Goal: Information Seeking & Learning: Learn about a topic

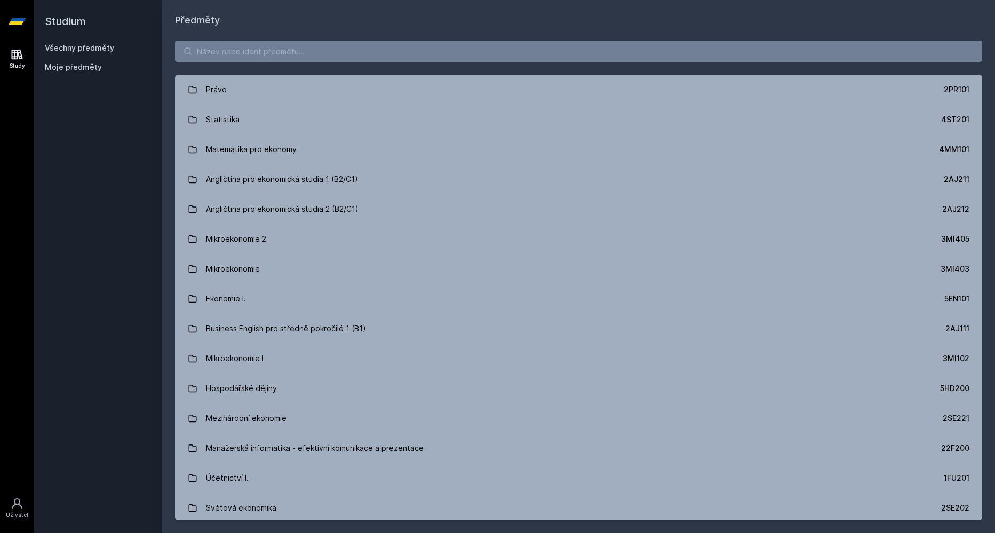
click at [327, 22] on h1 "Předměty" at bounding box center [578, 20] width 807 height 15
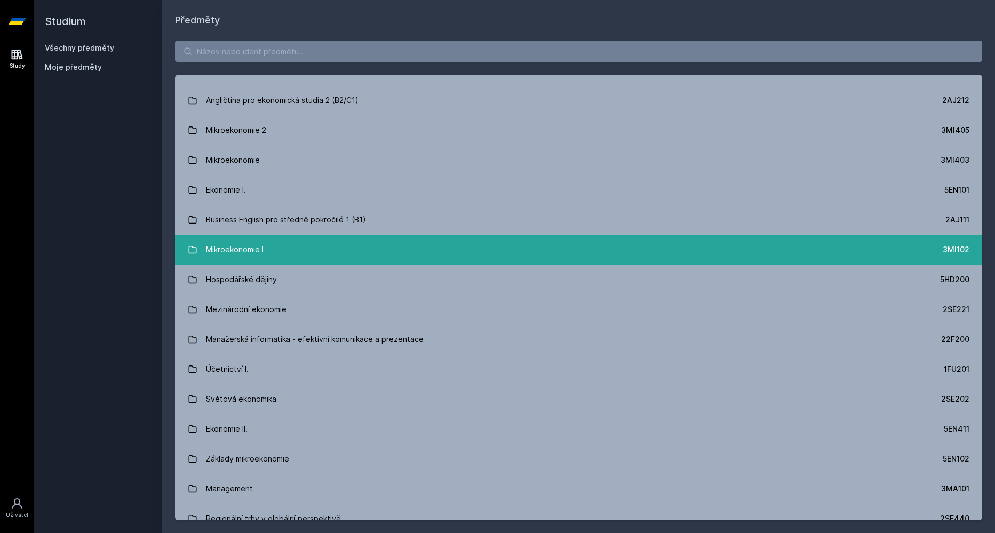
scroll to position [241, 0]
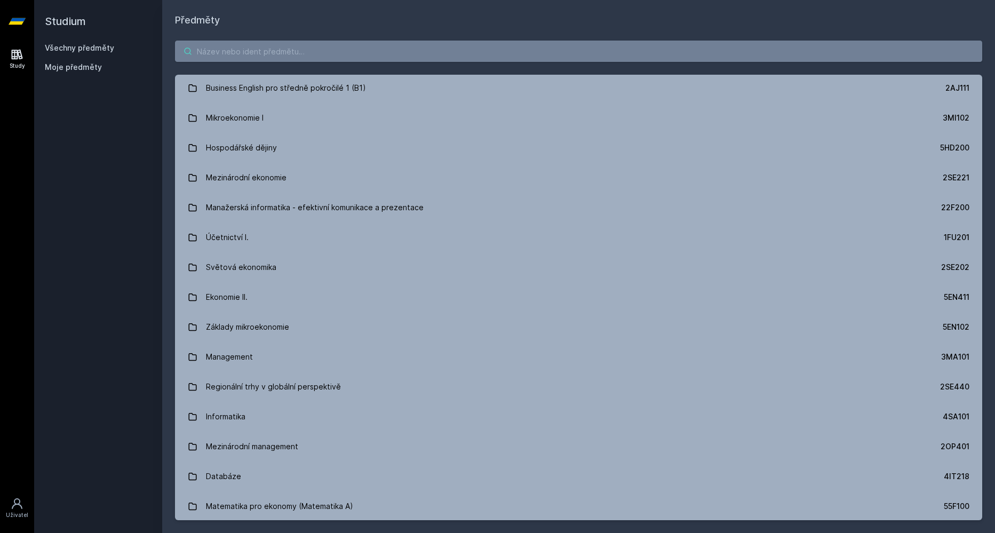
click at [261, 56] on input "search" at bounding box center [578, 51] width 807 height 21
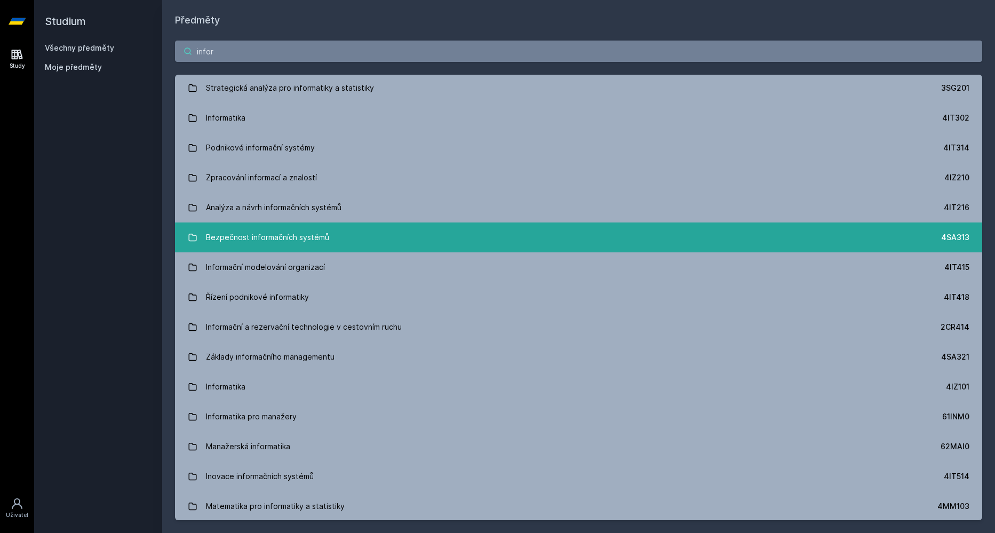
scroll to position [0, 0]
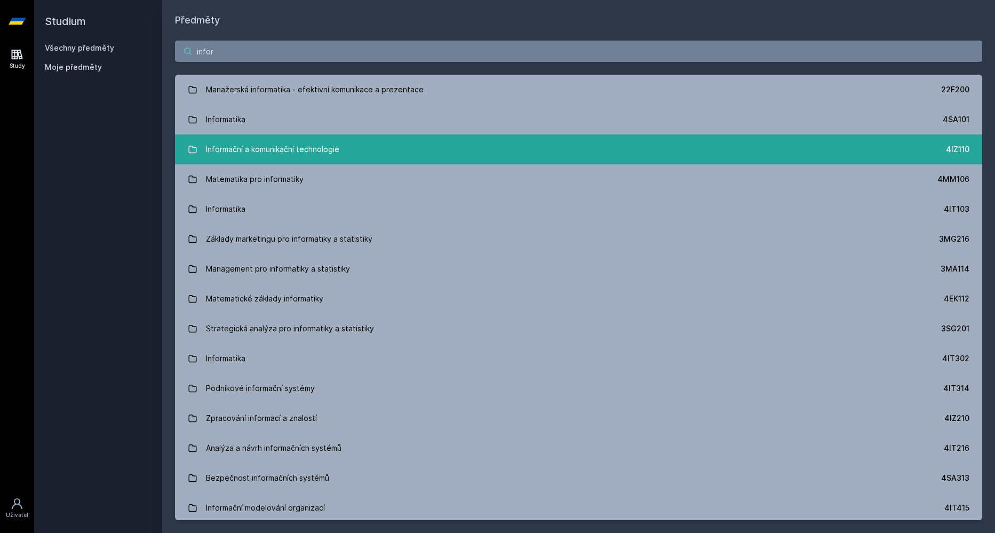
type input "infor"
click at [286, 152] on div "Informační a komunikační technologie" at bounding box center [272, 149] width 133 height 21
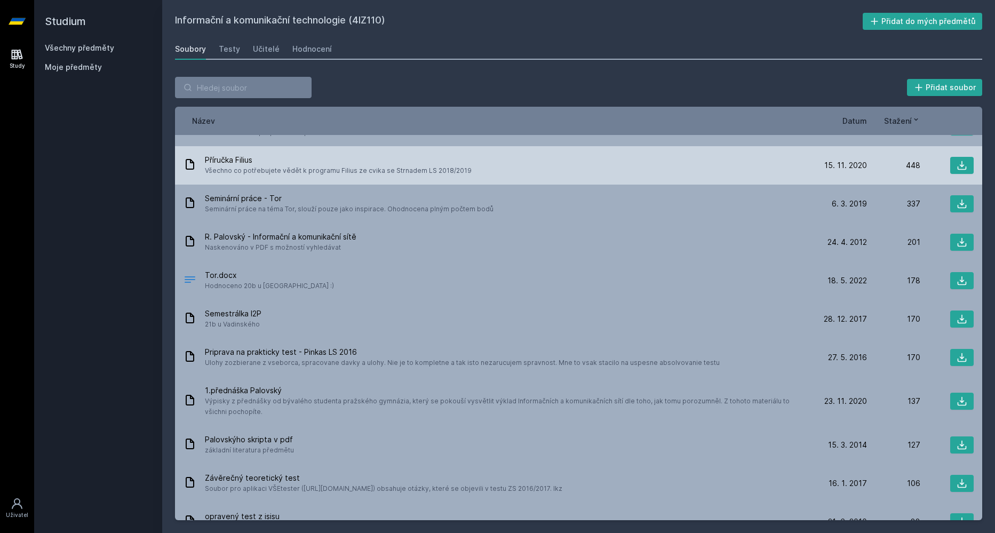
scroll to position [140, 0]
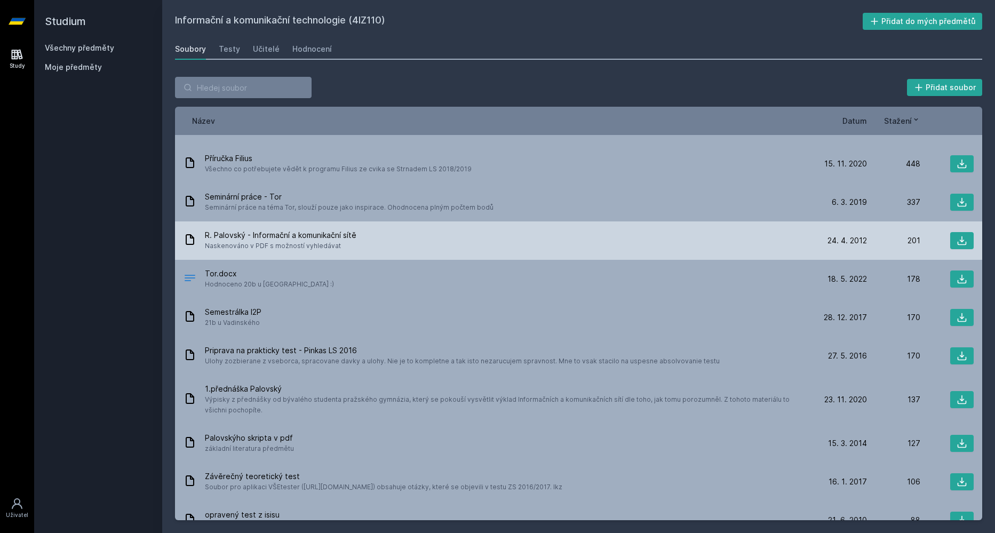
click at [703, 253] on div "[PERSON_NAME] - Informační a komunikační sítě Naskenováno v PDF s možností vyhl…" at bounding box center [578, 240] width 807 height 38
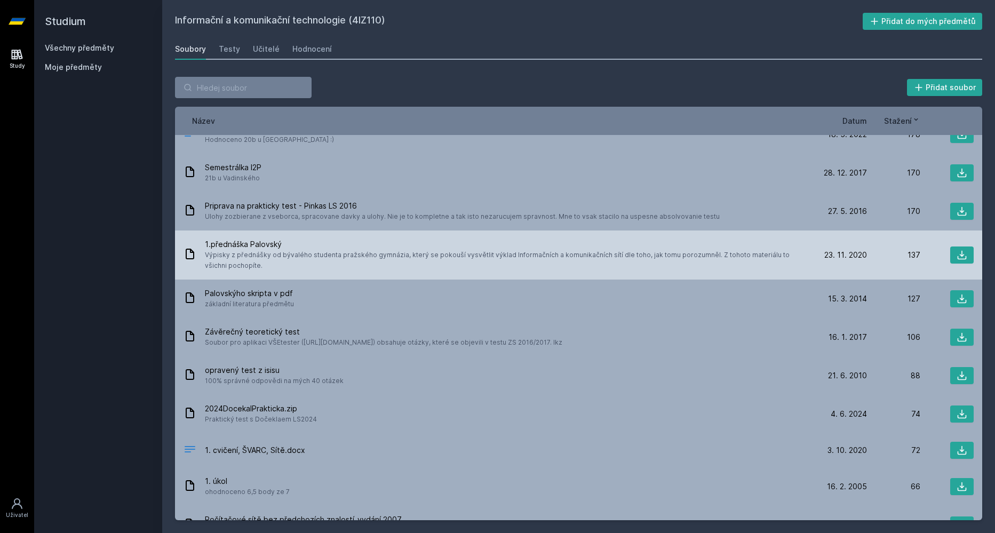
scroll to position [298, 0]
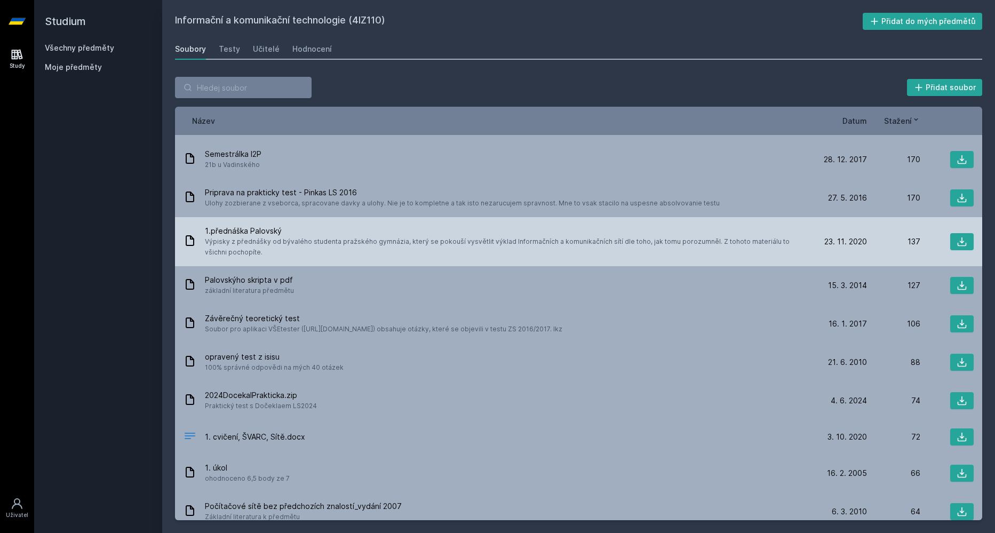
click at [734, 237] on span "Výpisky z přednášky od bývalého studenta pražského gymnázia, který se pokouší v…" at bounding box center [507, 246] width 604 height 21
click at [967, 244] on button at bounding box center [961, 241] width 23 height 17
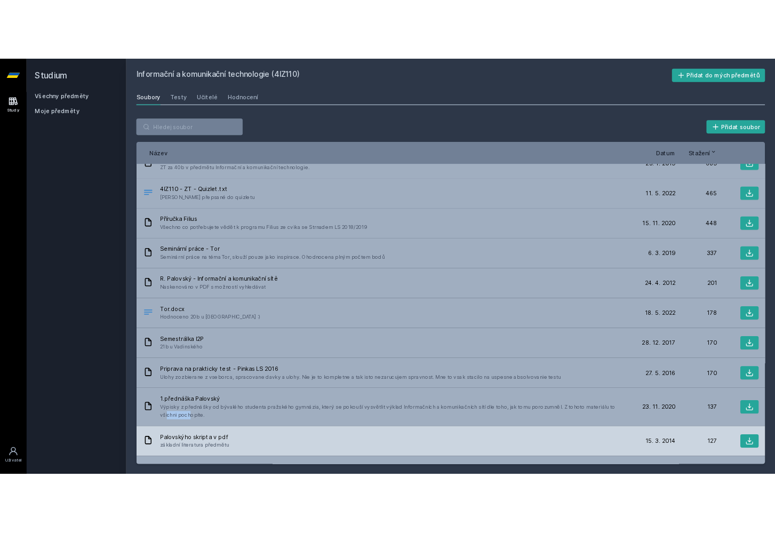
scroll to position [0, 0]
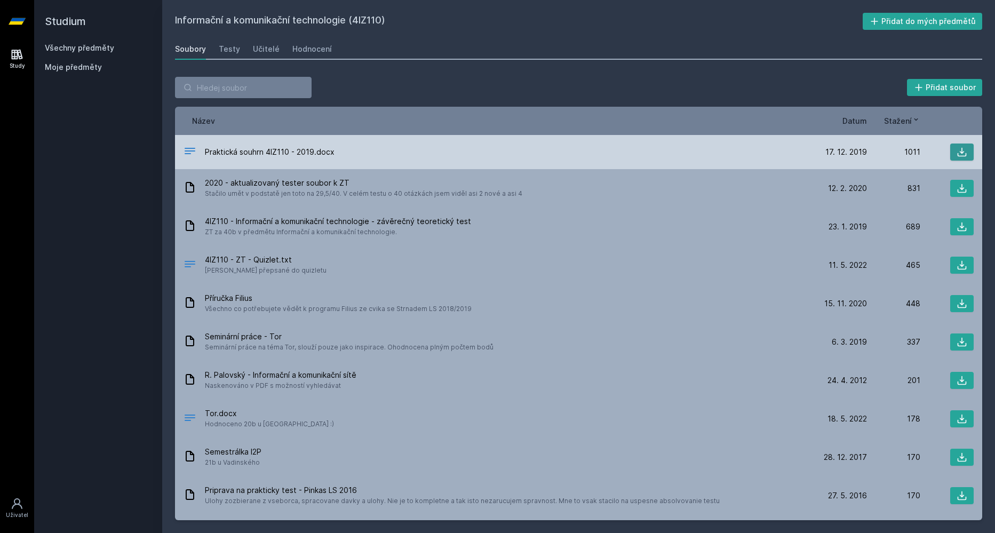
click at [961, 147] on icon at bounding box center [962, 152] width 11 height 11
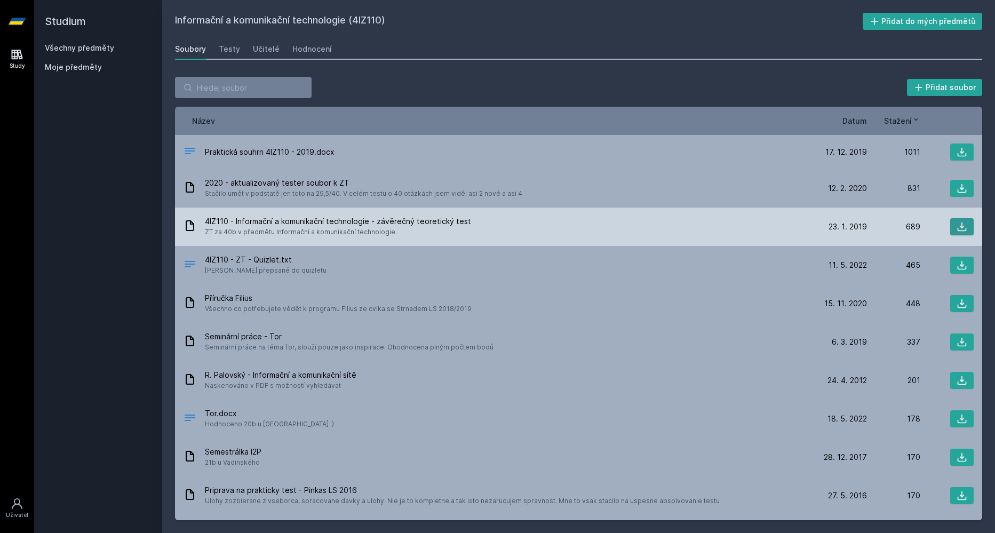
click at [966, 227] on icon at bounding box center [962, 226] width 11 height 11
